Goal: Task Accomplishment & Management: Manage account settings

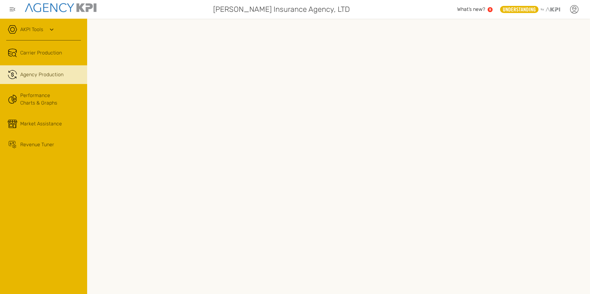
click at [568, 10] on div at bounding box center [574, 10] width 16 height 16
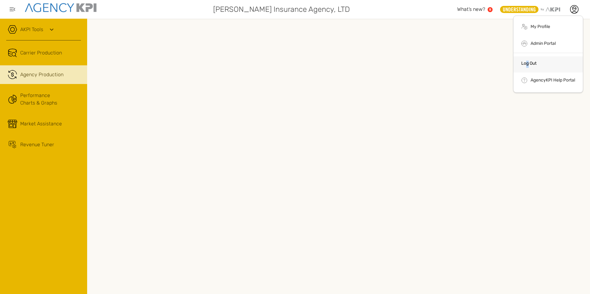
click at [527, 65] on li "Log Out" at bounding box center [547, 64] width 69 height 16
click at [533, 63] on link "Log Out" at bounding box center [528, 63] width 15 height 5
